Goal: Ask a question

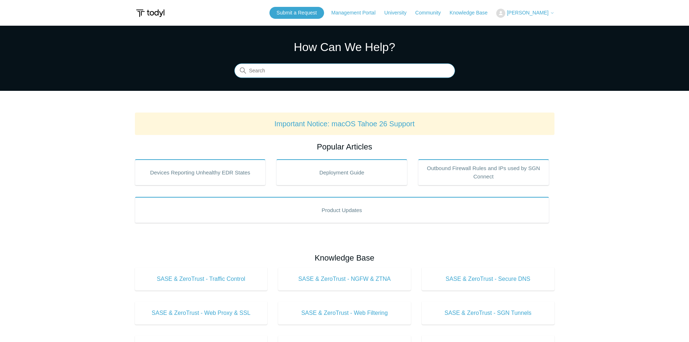
click at [343, 71] on input "Search" at bounding box center [344, 71] width 221 height 14
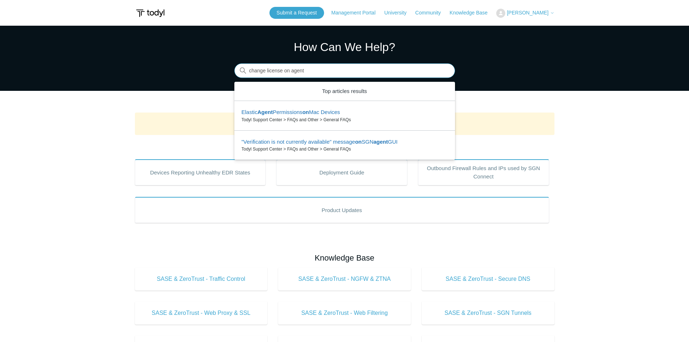
type input "change license on agent"
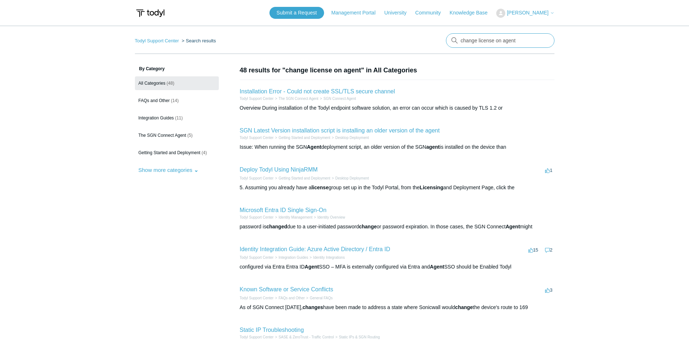
drag, startPoint x: 494, startPoint y: 41, endPoint x: 499, endPoint y: 42, distance: 4.6
click at [495, 41] on input "change license on agent" at bounding box center [500, 40] width 109 height 14
type input "change license type on agent"
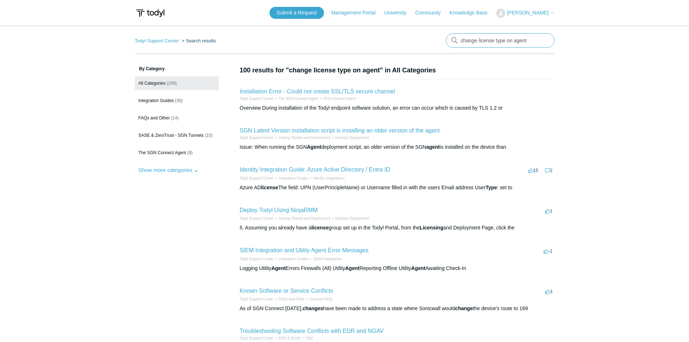
click at [506, 43] on input "change license type on agent" at bounding box center [500, 40] width 109 height 14
type input "move agent from 1 license to another"
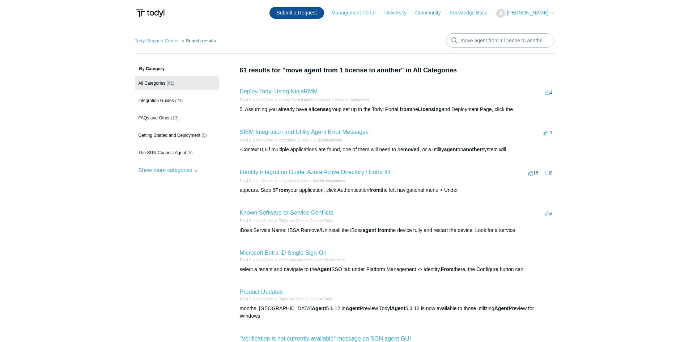
click at [324, 15] on link "Submit a Request" at bounding box center [297, 13] width 55 height 12
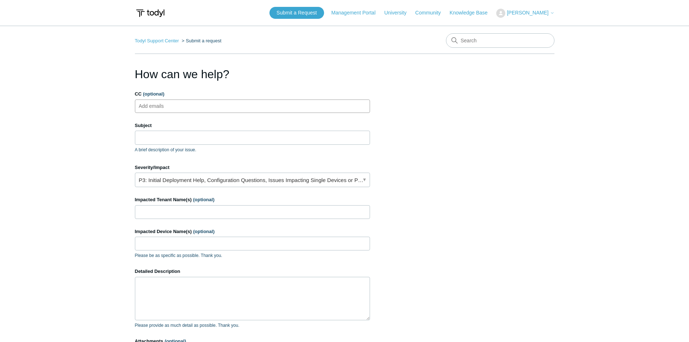
click at [221, 109] on ul "Add emails" at bounding box center [252, 106] width 235 height 13
click at [217, 134] on input "Subject" at bounding box center [252, 138] width 235 height 14
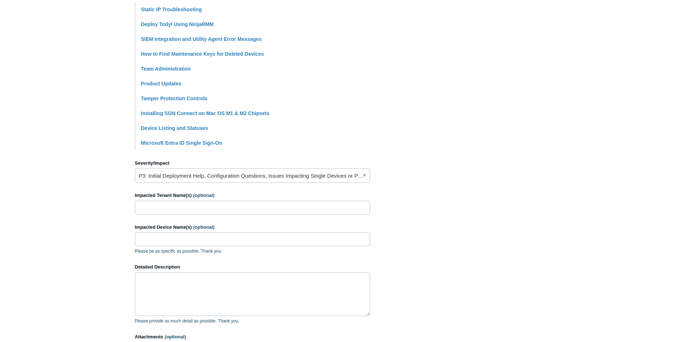
scroll to position [217, 0]
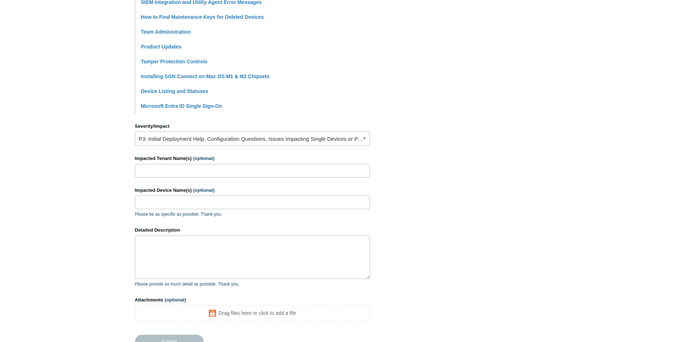
type input "Move agent from 1 license to another"
click at [219, 173] on input "Impacted Tenant Name(s) (optional)" at bounding box center [252, 171] width 235 height 14
type input "Skye Biologics"
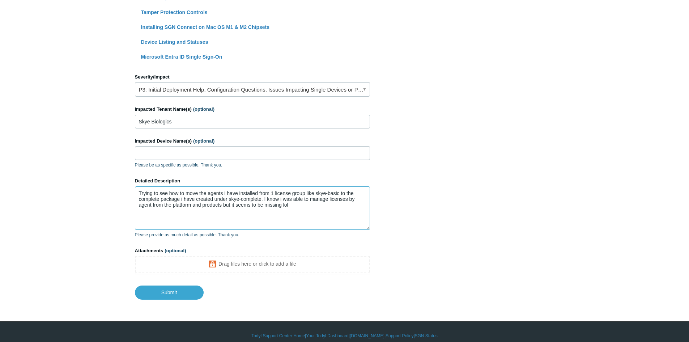
scroll to position [274, 0]
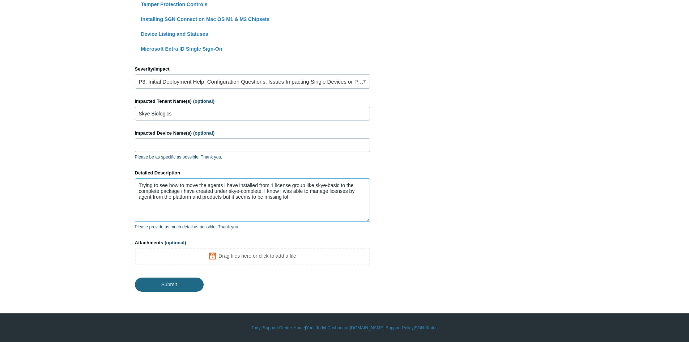
type textarea "Trying to see how to move the agents i have installed from 1 license group like…"
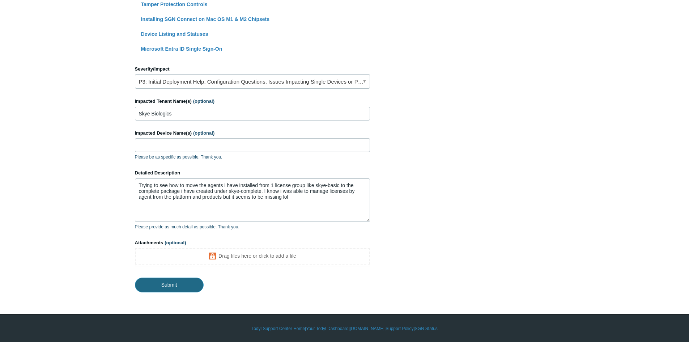
click at [169, 282] on input "Submit" at bounding box center [169, 285] width 69 height 14
